Goal: Check status: Check status

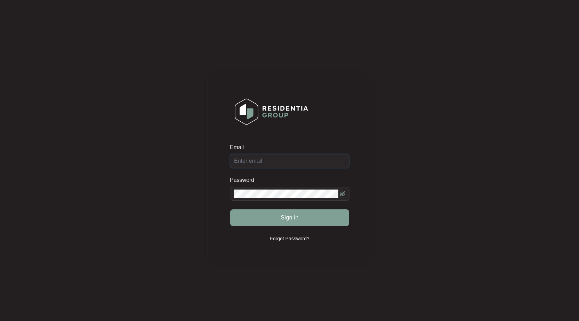
click at [263, 156] on input "Email" at bounding box center [290, 161] width 120 height 14
type input "[EMAIL_ADDRESS][DOMAIN_NAME]"
click at [230, 209] on button "Sign in" at bounding box center [289, 217] width 119 height 17
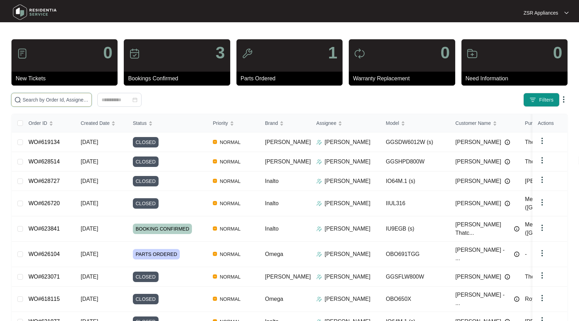
click at [75, 99] on input "text" at bounding box center [56, 100] width 66 height 8
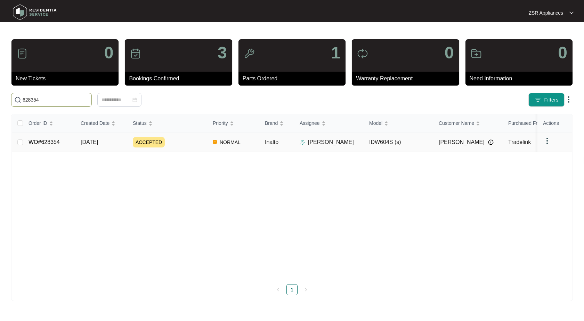
type input "628354"
click at [50, 145] on link "WO#628354" at bounding box center [44, 142] width 31 height 6
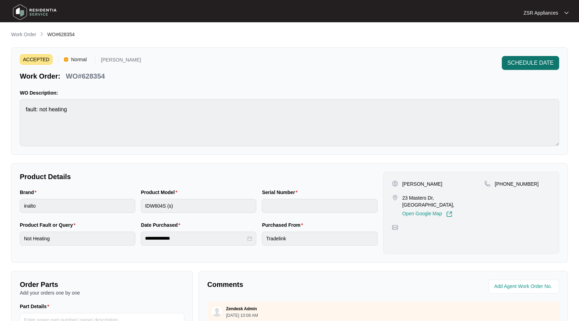
click at [527, 67] on button "SCHEDULE DATE" at bounding box center [530, 63] width 57 height 14
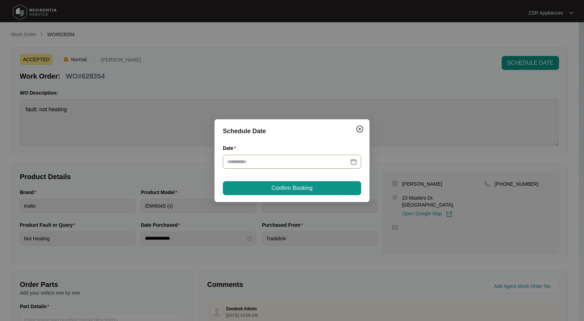
click at [357, 161] on div at bounding box center [292, 162] width 138 height 14
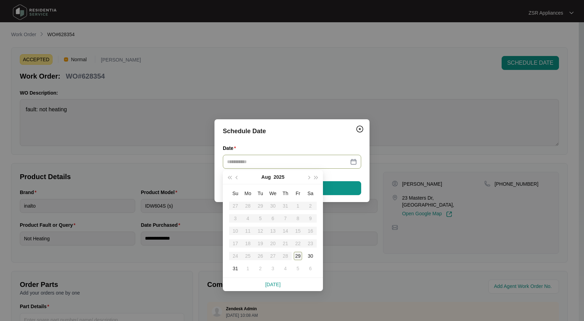
type input "**********"
click at [297, 253] on div "29" at bounding box center [298, 256] width 8 height 8
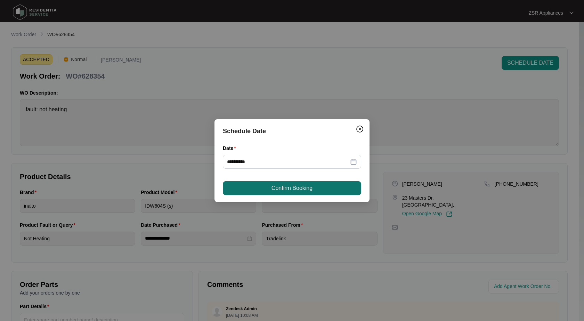
click at [312, 194] on button "Confirm Booking" at bounding box center [292, 188] width 138 height 14
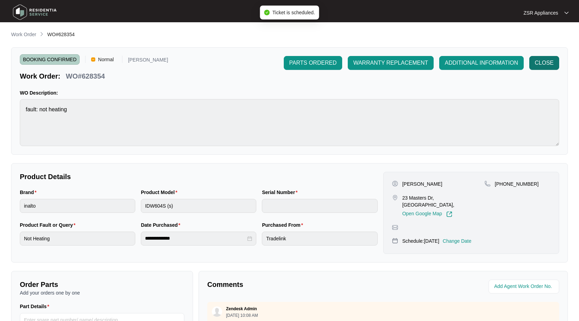
click at [544, 60] on span "CLOSE" at bounding box center [544, 63] width 19 height 8
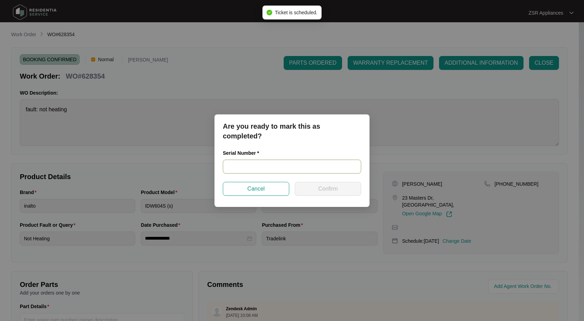
click at [271, 167] on input "text" at bounding box center [292, 167] width 138 height 14
paste input "2306829402010001"
type input "2306829402010001"
click at [331, 184] on button "Confirm" at bounding box center [328, 189] width 66 height 14
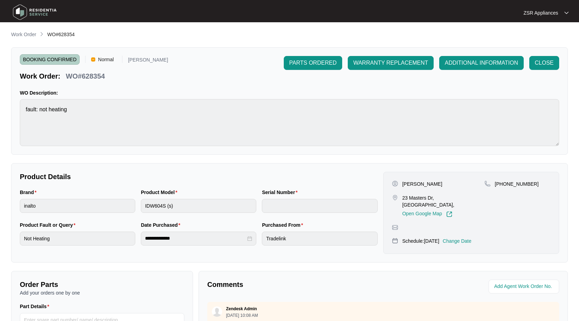
type input "2306829402010001"
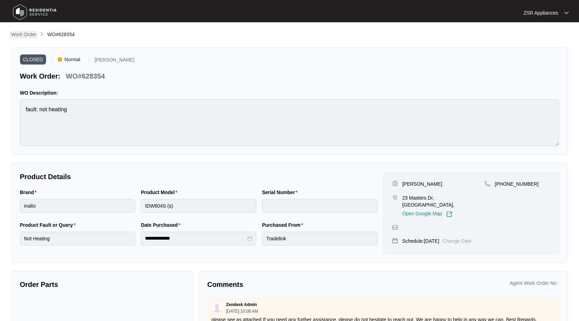
click at [32, 32] on p "Work Order" at bounding box center [23, 34] width 25 height 7
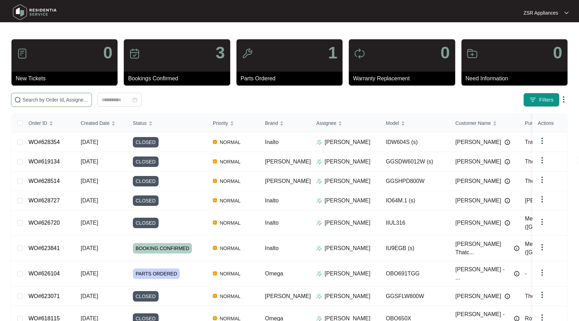
click at [65, 96] on input "text" at bounding box center [56, 100] width 66 height 8
click at [65, 105] on span at bounding box center [51, 100] width 81 height 14
click at [68, 103] on input "text" at bounding box center [56, 100] width 66 height 8
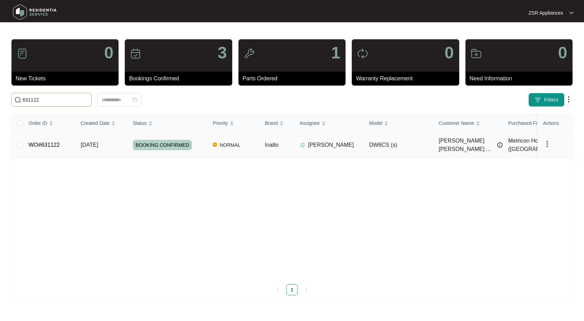
type input "631122"
click at [45, 143] on link "WO#631122" at bounding box center [44, 145] width 31 height 6
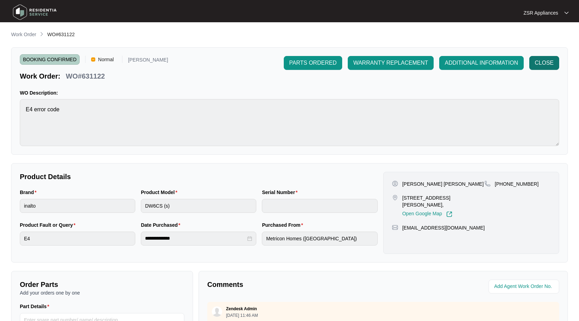
click at [549, 62] on span "CLOSE" at bounding box center [544, 63] width 19 height 8
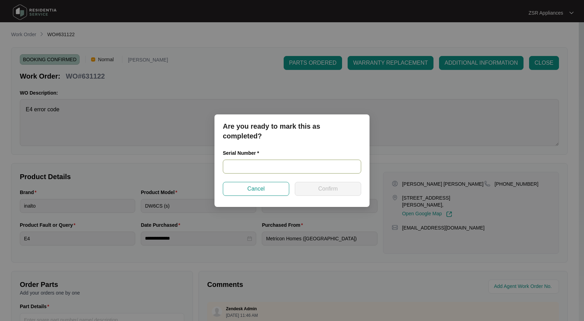
click at [279, 161] on input "text" at bounding box center [292, 167] width 138 height 14
paste input "22045950090100118"
type input "22045950090100118"
click at [332, 188] on span "Confirm" at bounding box center [327, 189] width 19 height 8
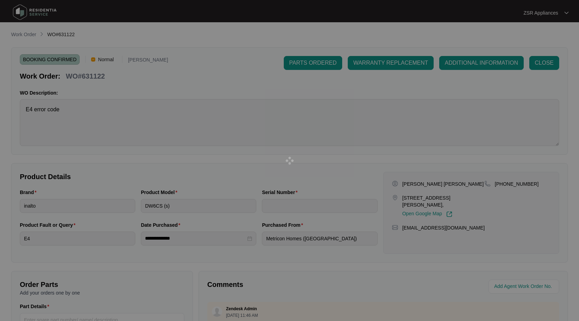
type input "22045950090100118"
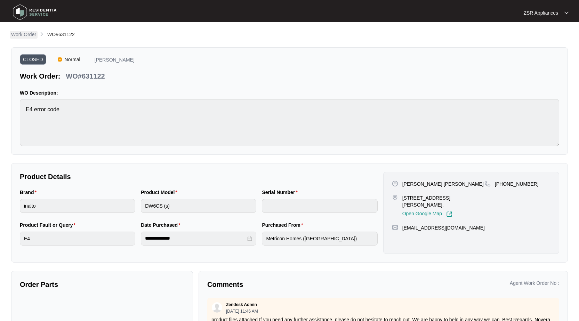
click at [30, 35] on p "Work Order" at bounding box center [23, 34] width 25 height 7
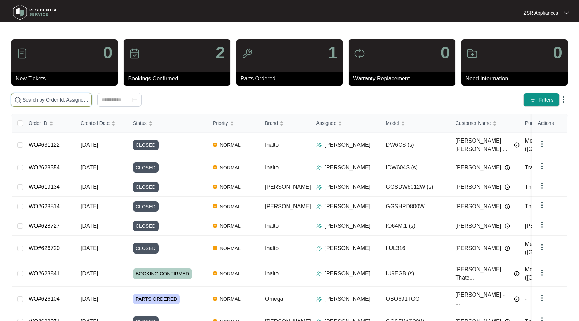
click at [68, 99] on input "text" at bounding box center [56, 100] width 66 height 8
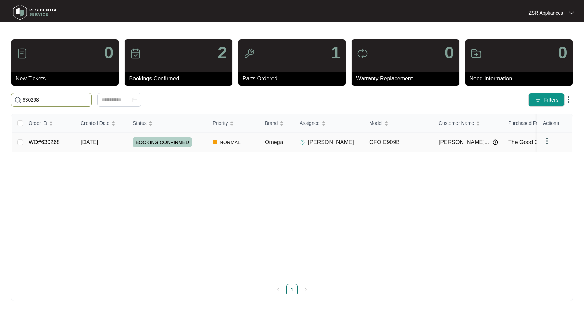
type input "630268"
click at [48, 140] on link "WO#630268" at bounding box center [44, 142] width 31 height 6
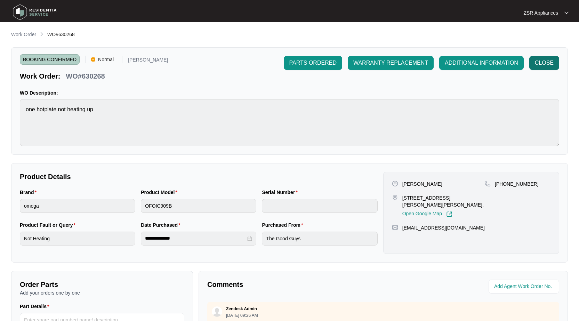
click at [531, 56] on button "CLOSE" at bounding box center [544, 63] width 30 height 14
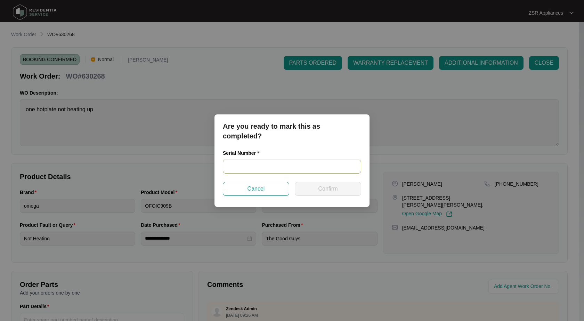
click at [304, 160] on input "text" at bounding box center [292, 167] width 138 height 14
paste input "2402213"
type input "2402213"
click at [338, 189] on span "Confirm" at bounding box center [327, 189] width 19 height 8
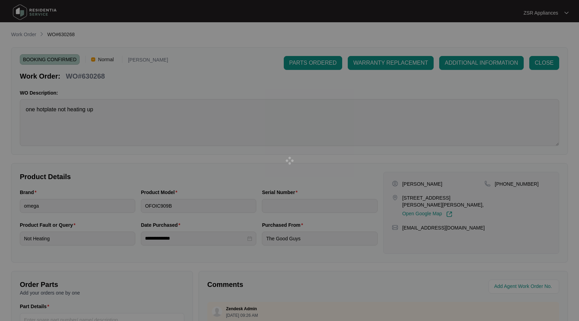
type input "2402213"
